Goal: Task Accomplishment & Management: Manage account settings

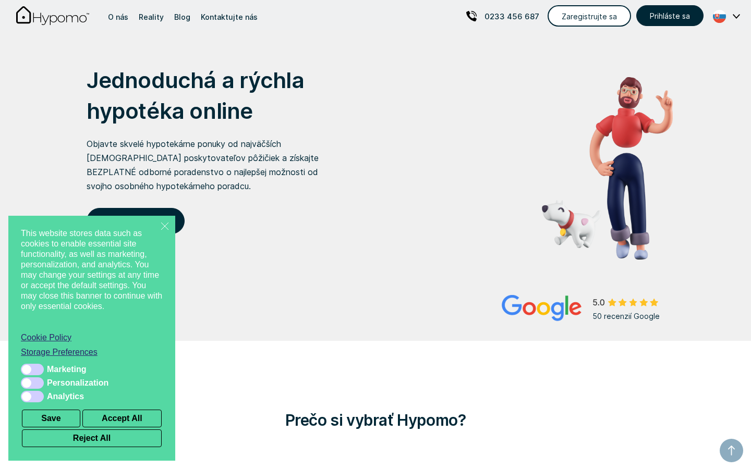
scroll to position [5, 0]
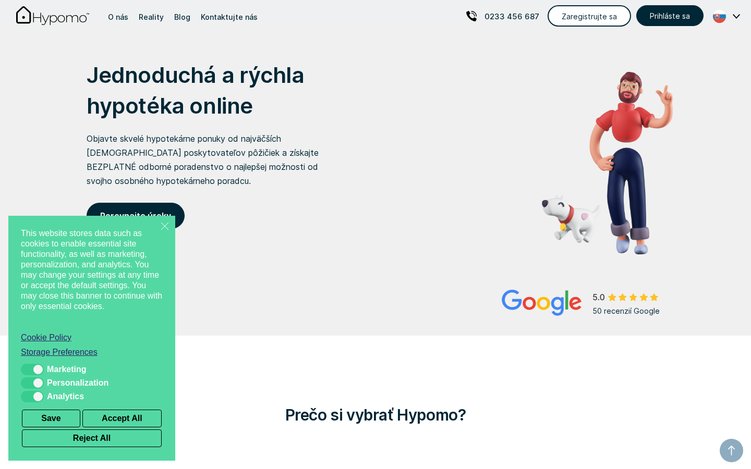
checkbox input "true"
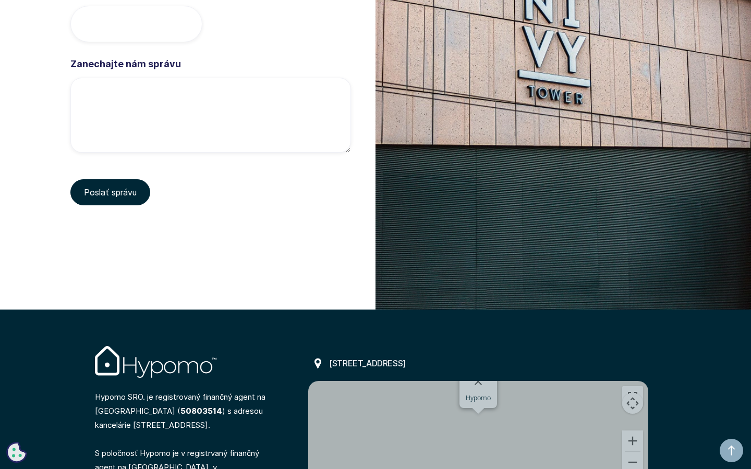
scroll to position [3760, 0]
